Goal: Task Accomplishment & Management: Use online tool/utility

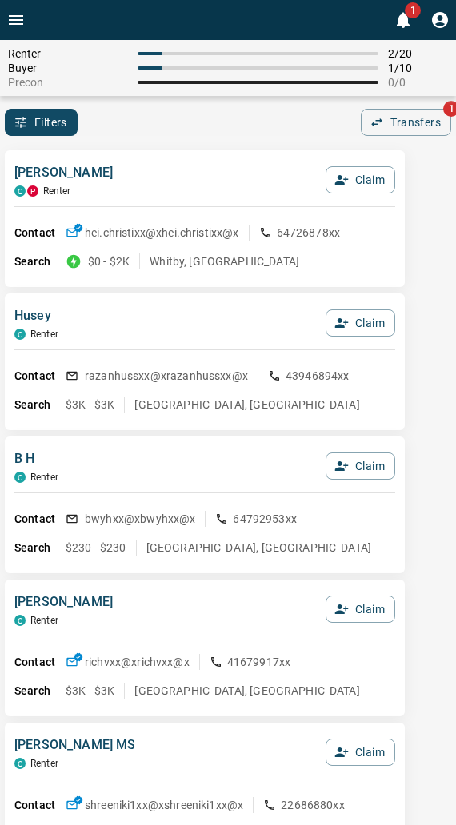
click at [198, 133] on div "Filters 0 Transfers 1" at bounding box center [228, 122] width 456 height 27
drag, startPoint x: 130, startPoint y: 123, endPoint x: 116, endPoint y: 133, distance: 16.6
click at [125, 126] on div "Filters 0 Transfers 1" at bounding box center [228, 122] width 456 height 27
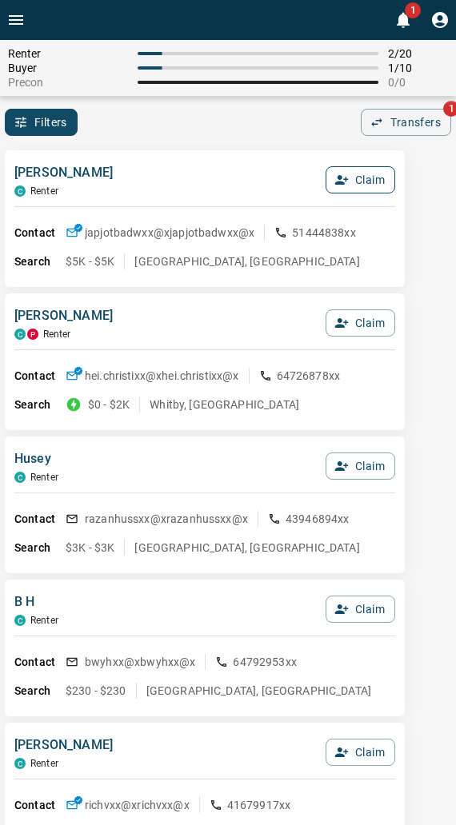
click at [379, 178] on button "Claim" at bounding box center [360, 179] width 70 height 27
click at [365, 179] on button "Confirm Claim" at bounding box center [338, 179] width 114 height 27
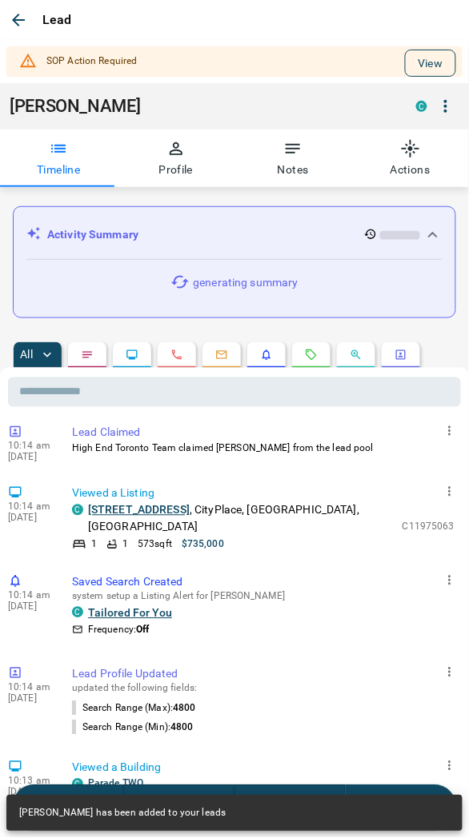
drag, startPoint x: 421, startPoint y: 59, endPoint x: 417, endPoint y: 68, distance: 9.4
click at [421, 60] on button "View" at bounding box center [430, 63] width 51 height 27
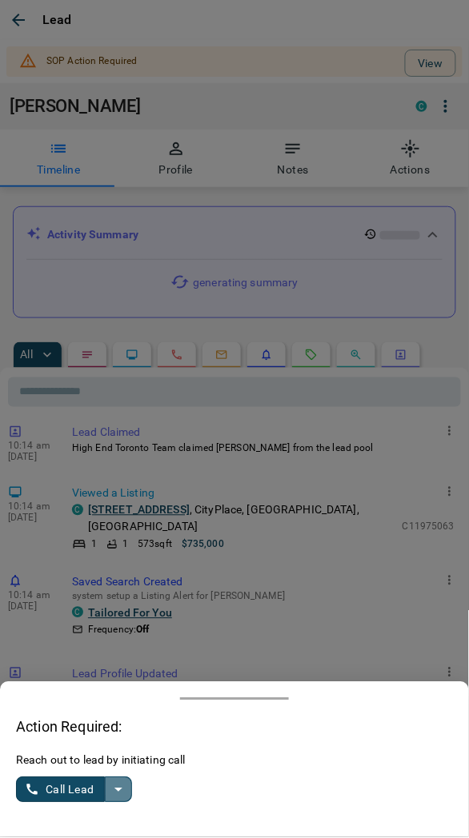
click at [121, 788] on icon "split button" at bounding box center [118, 790] width 19 height 19
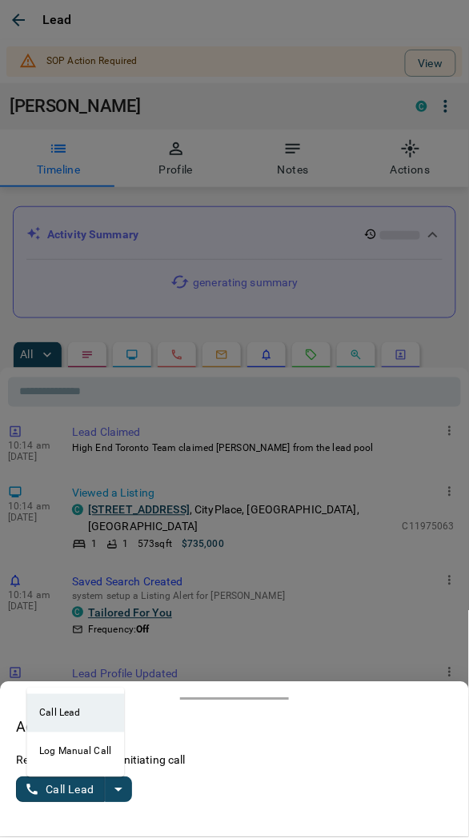
click at [73, 753] on li "Log Manual Call" at bounding box center [75, 752] width 98 height 38
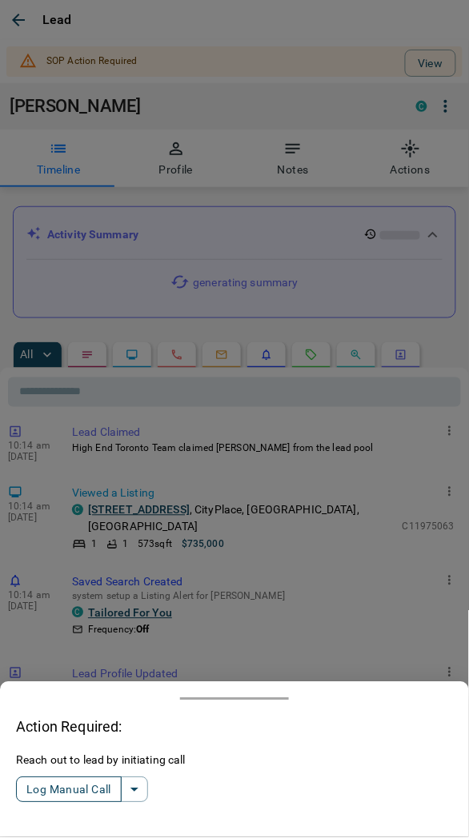
click at [61, 788] on button "Log Manual Call" at bounding box center [69, 790] width 106 height 26
click at [33, 786] on button "Yes" at bounding box center [32, 790] width 32 height 25
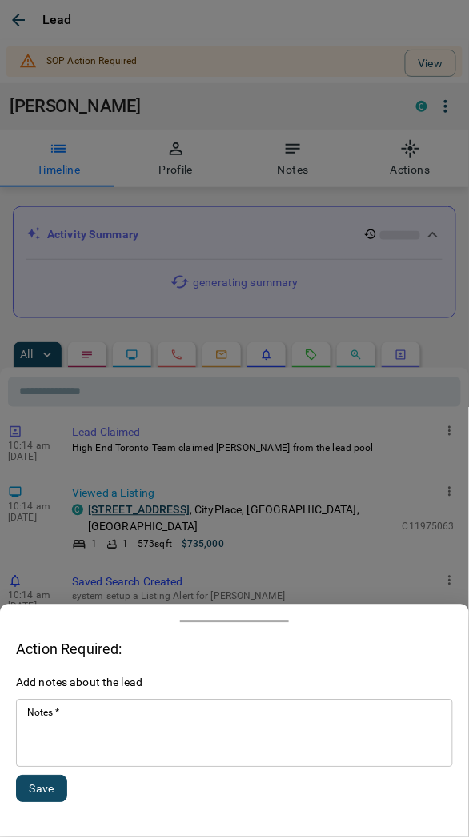
click at [85, 765] on div "* Notes   *" at bounding box center [234, 734] width 437 height 68
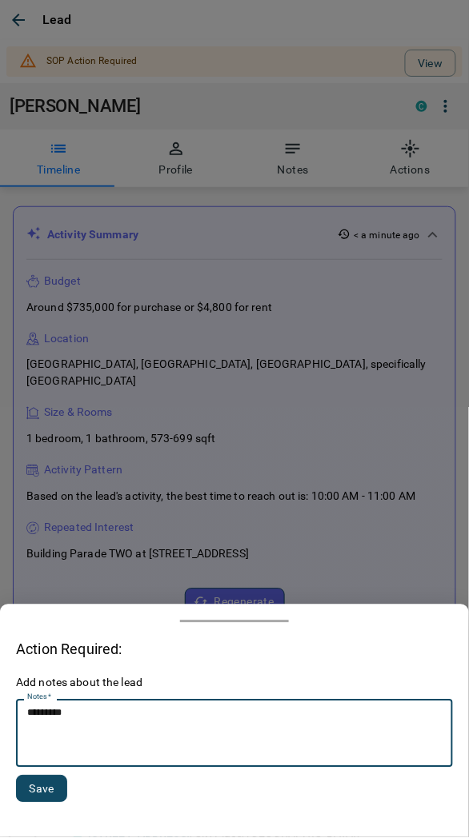
type textarea "*********"
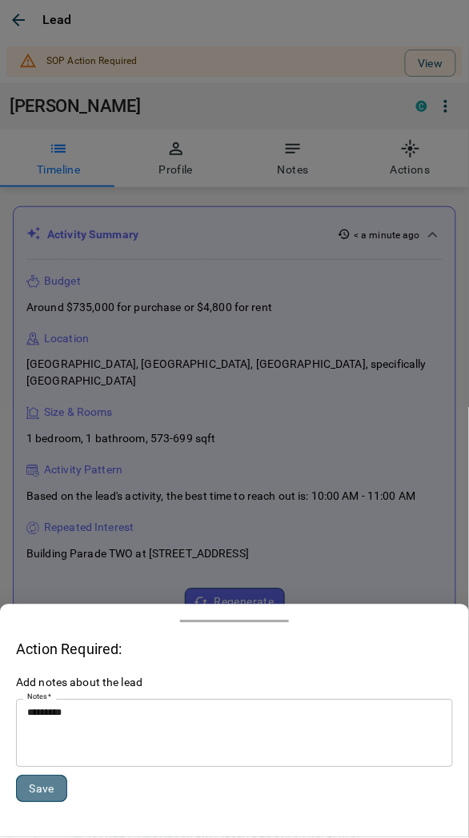
click at [36, 780] on button "Save" at bounding box center [41, 789] width 51 height 27
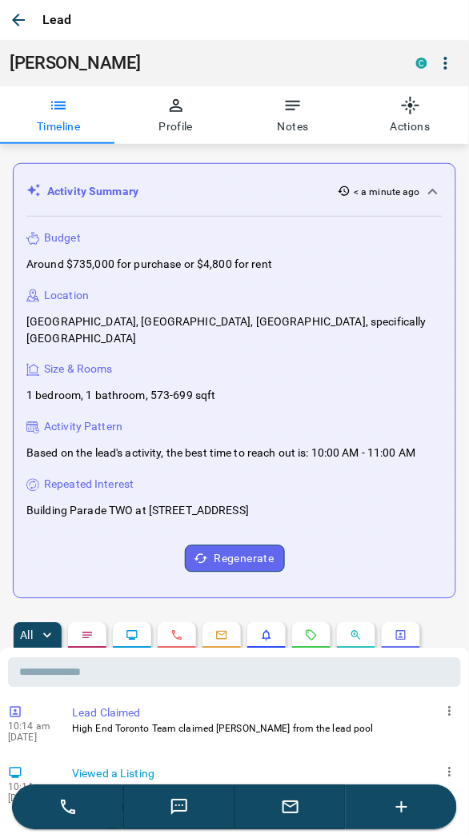
click at [30, 14] on button "button" at bounding box center [18, 20] width 29 height 29
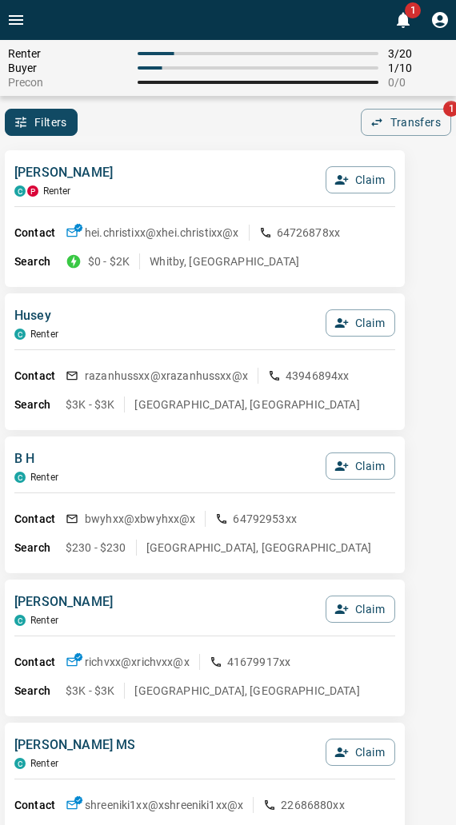
click at [176, 106] on div "Renter 3 / 20 Buyer 1 / 10 Precon 0 / 0 Filters 0 Transfers 1" at bounding box center [228, 88] width 456 height 96
